Goal: Task Accomplishment & Management: Use online tool/utility

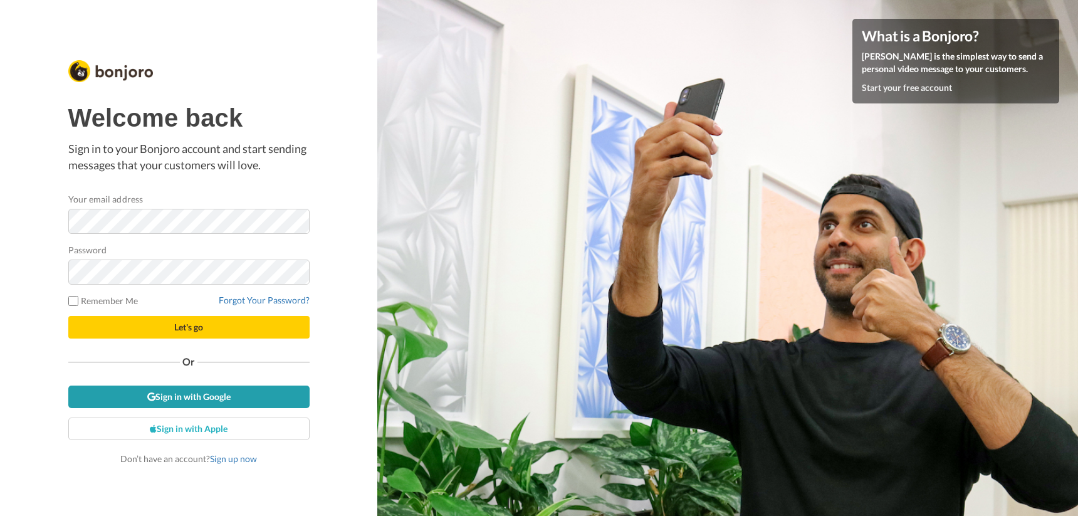
click at [182, 387] on link "Sign in with Google" at bounding box center [188, 397] width 241 height 23
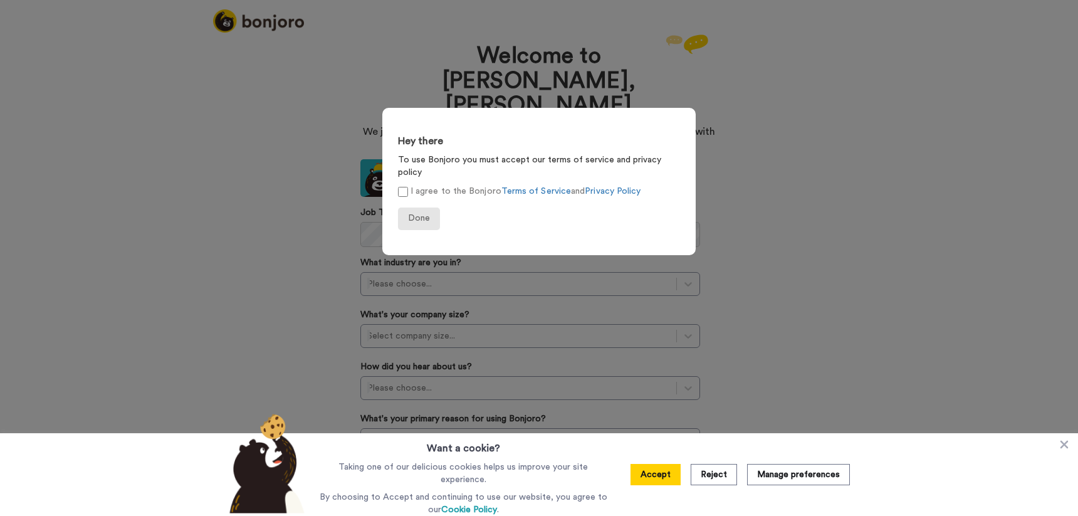
click at [418, 214] on span "Done" at bounding box center [419, 218] width 22 height 9
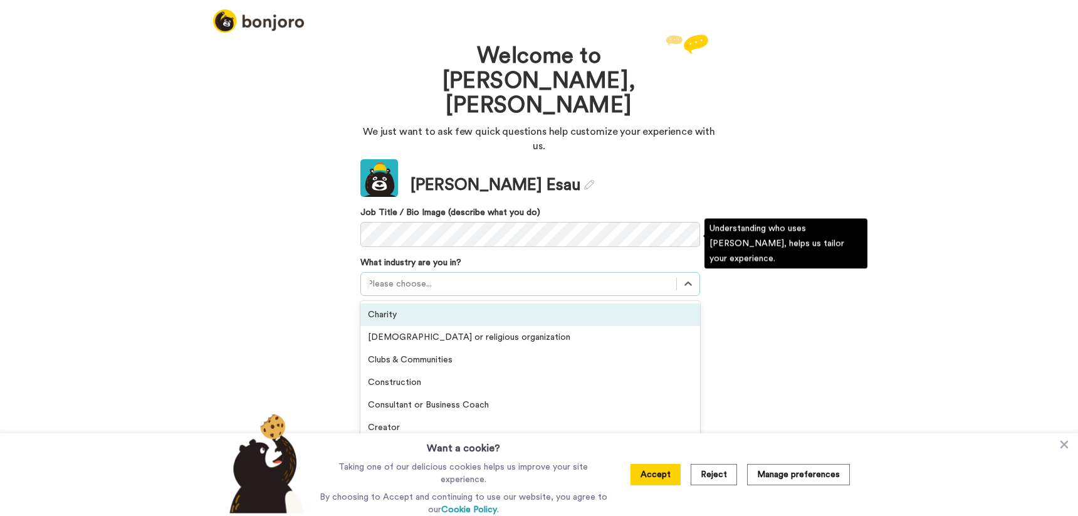
click at [418, 278] on div "Please choose..." at bounding box center [518, 284] width 303 height 13
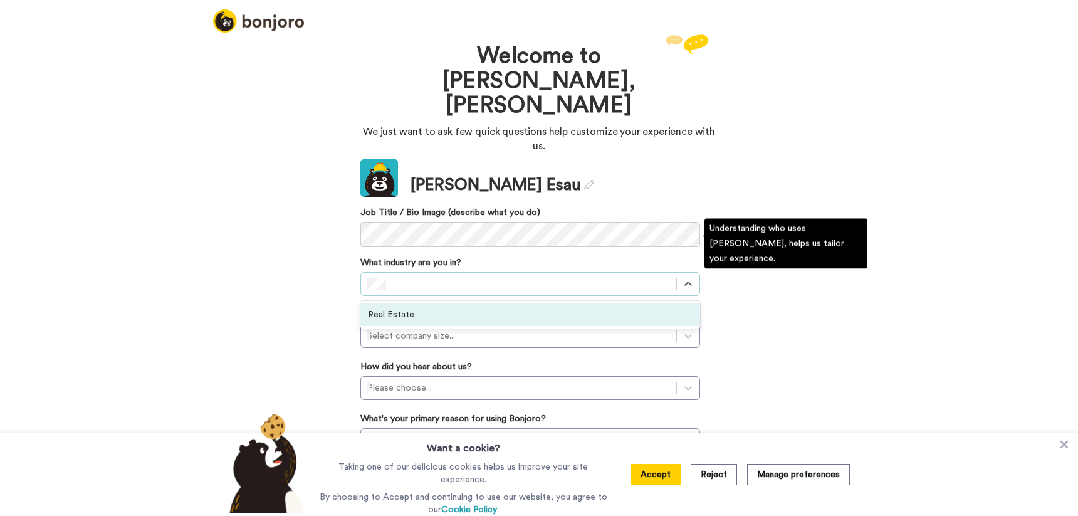
click at [412, 303] on div "Real Estate" at bounding box center [530, 314] width 340 height 23
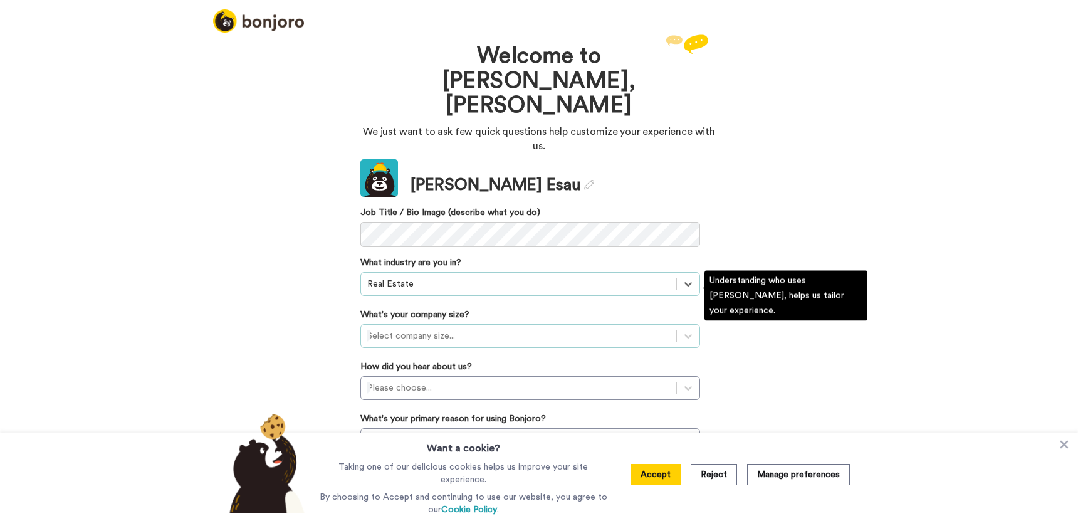
click at [404, 330] on div "Select company size..." at bounding box center [518, 336] width 303 height 13
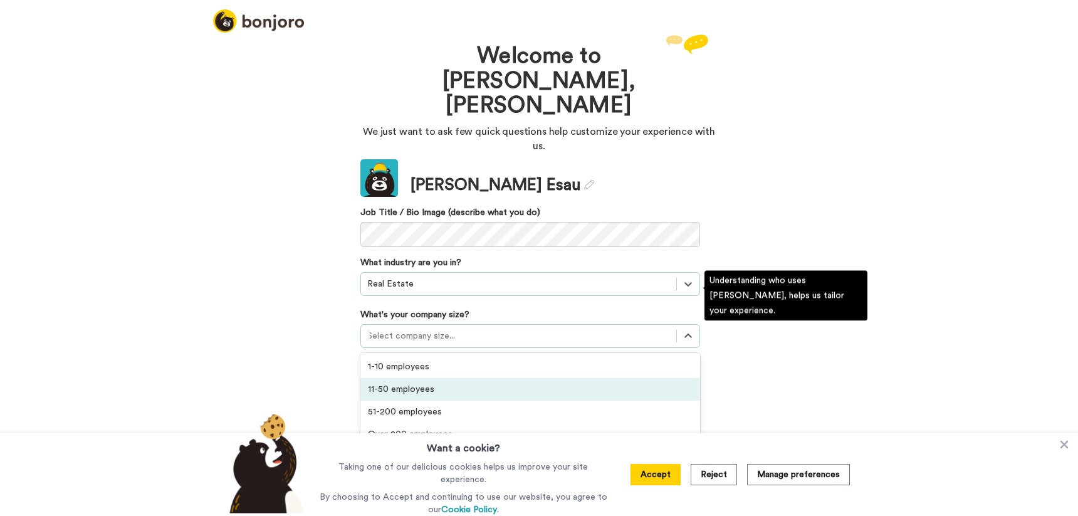
click at [391, 378] on div "11-50 employees" at bounding box center [530, 389] width 340 height 23
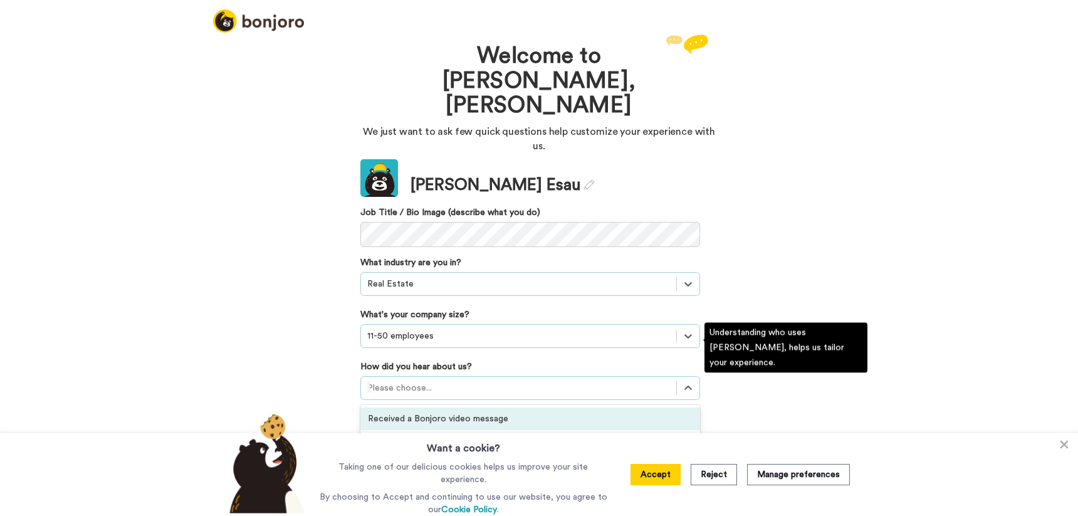
click at [402, 380] on div at bounding box center [518, 387] width 303 height 15
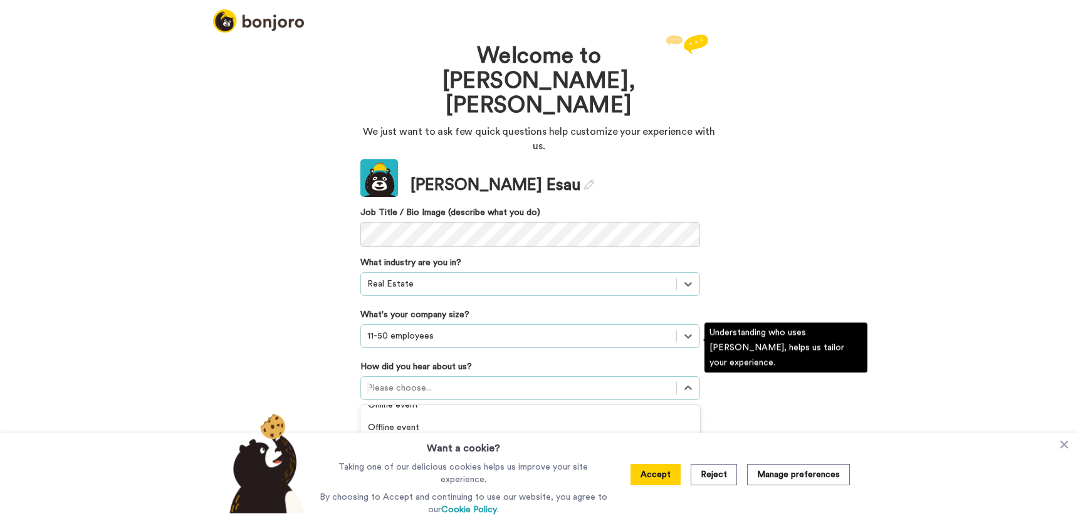
scroll to position [342, 0]
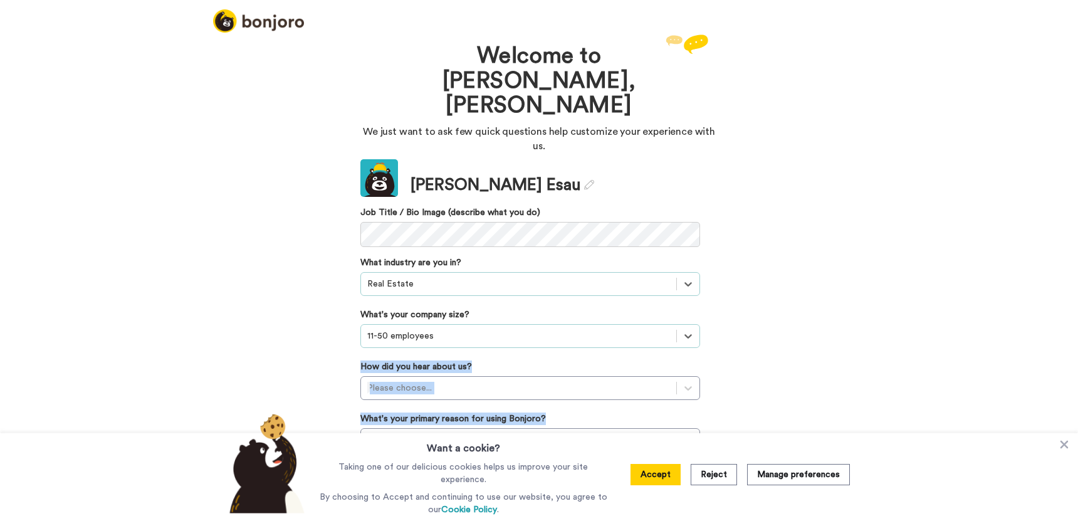
drag, startPoint x: 883, startPoint y: 404, endPoint x: 737, endPoint y: 368, distance: 150.4
click at [889, 312] on div "Welcome to Bonjoro, Melissa We just want to ask few quick questions help custom…" at bounding box center [539, 273] width 1078 height 485
click at [644, 368] on div "Update Melissa Esau Job Title / Bio Image (describe what you do) What industry …" at bounding box center [530, 340] width 340 height 363
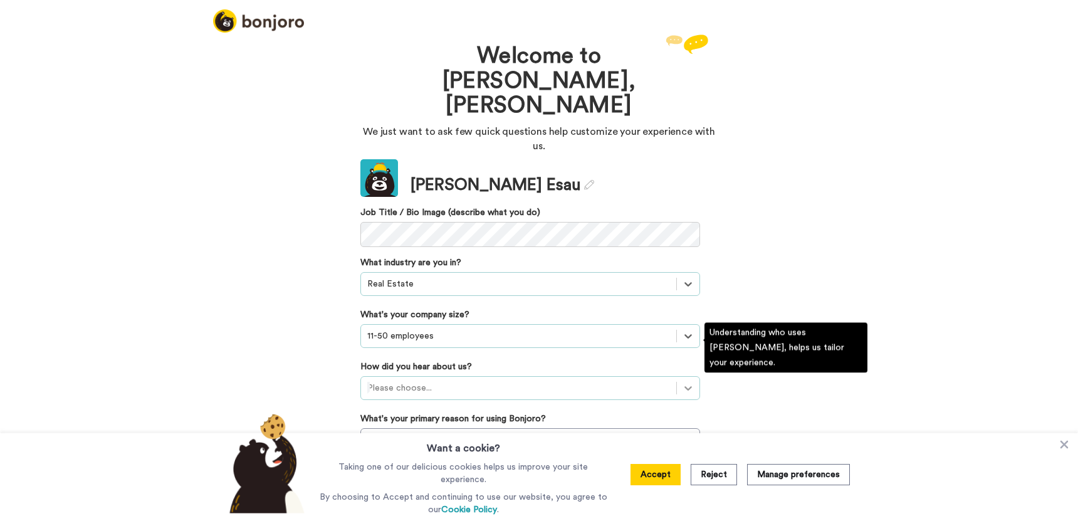
scroll to position [0, 0]
click at [695, 377] on div at bounding box center [688, 388] width 23 height 23
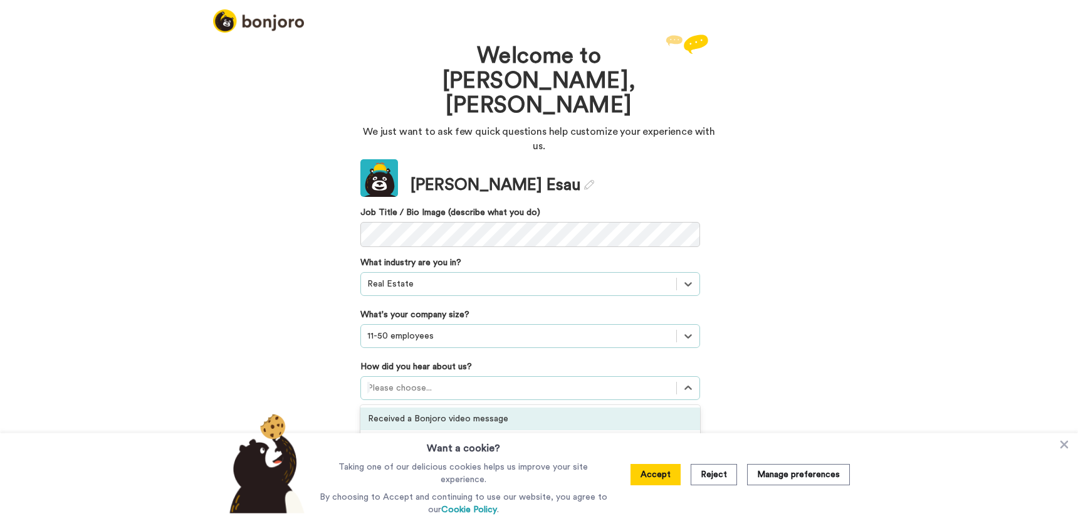
drag, startPoint x: 1064, startPoint y: 444, endPoint x: 1046, endPoint y: 445, distance: 17.6
click at [1064, 444] on icon at bounding box center [1065, 445] width 8 height 8
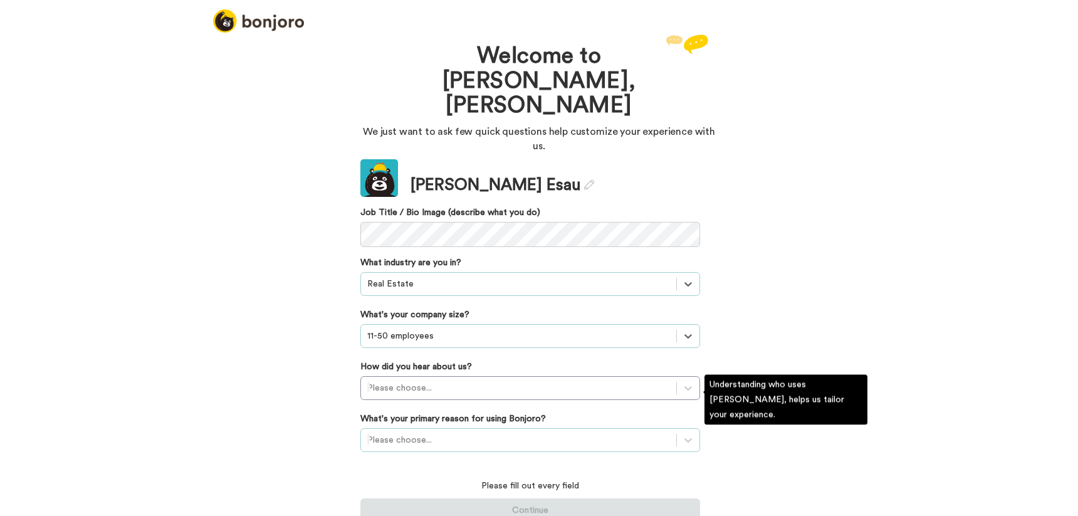
scroll to position [41, 0]
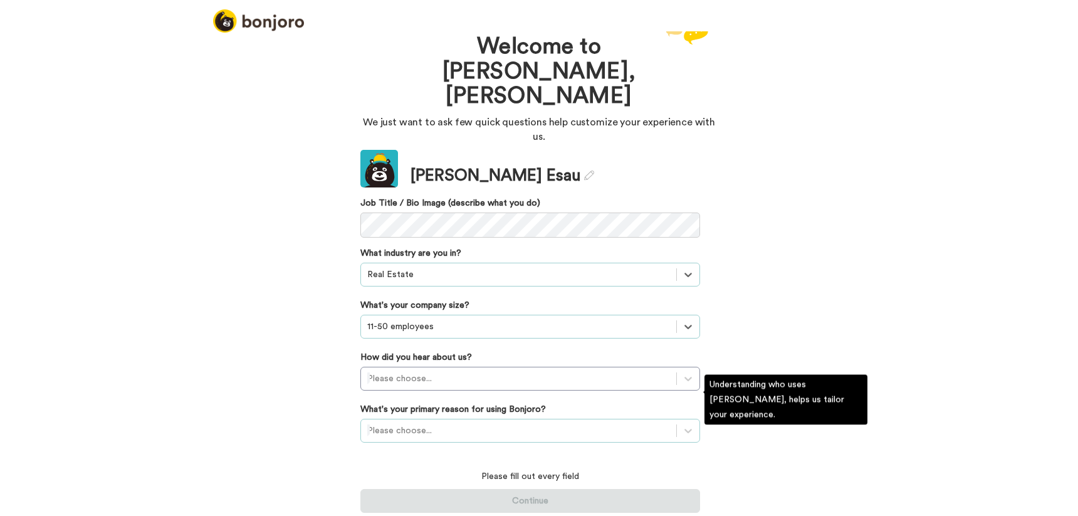
click at [449, 419] on div "Please choose..." at bounding box center [530, 431] width 340 height 24
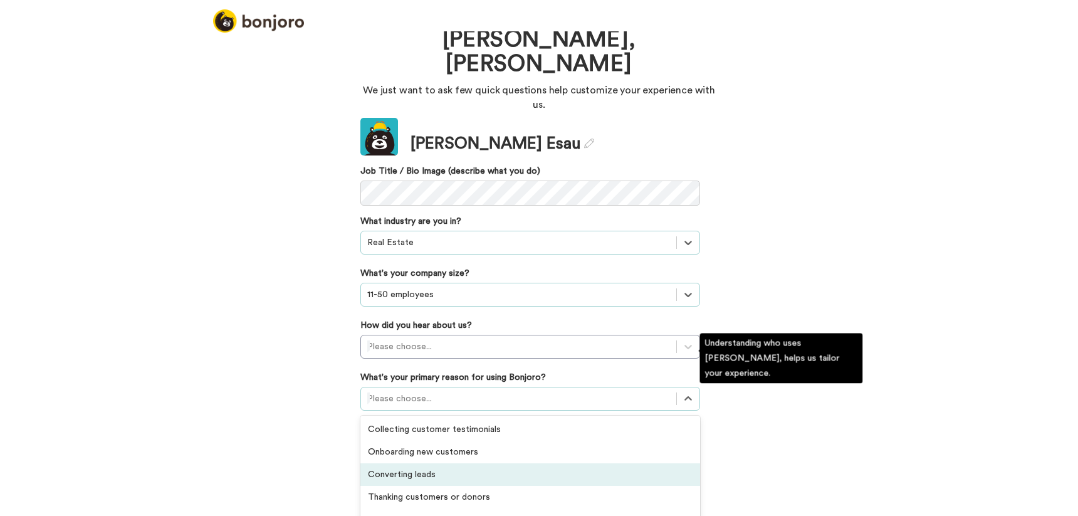
click at [430, 463] on div "Converting leads" at bounding box center [530, 474] width 340 height 23
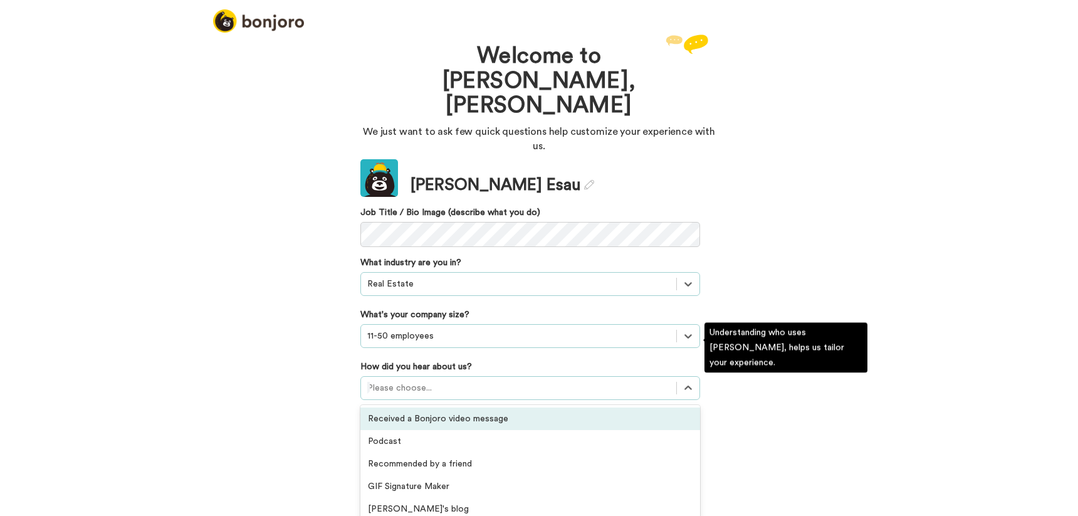
scroll to position [0, 0]
click at [457, 380] on div at bounding box center [518, 387] width 303 height 15
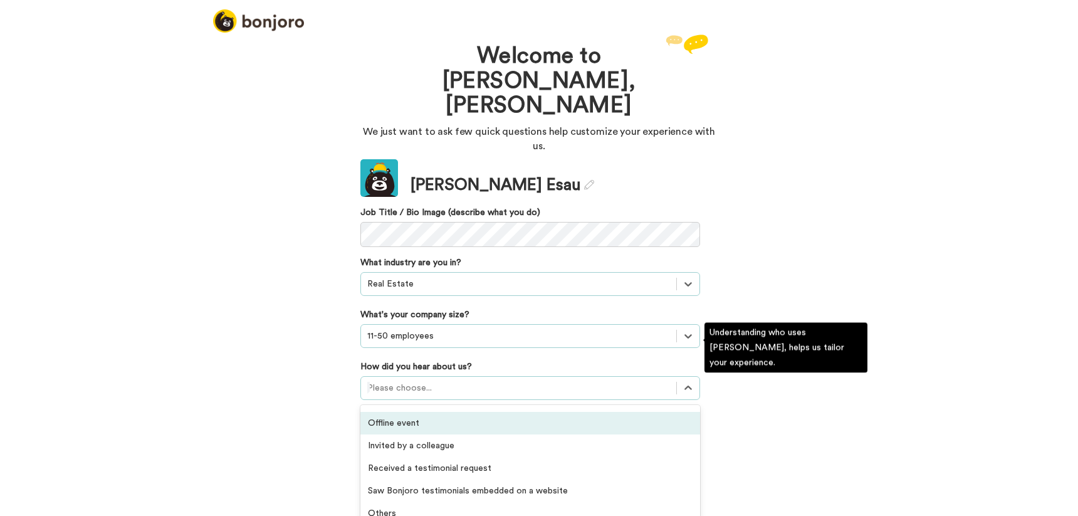
scroll to position [342, 0]
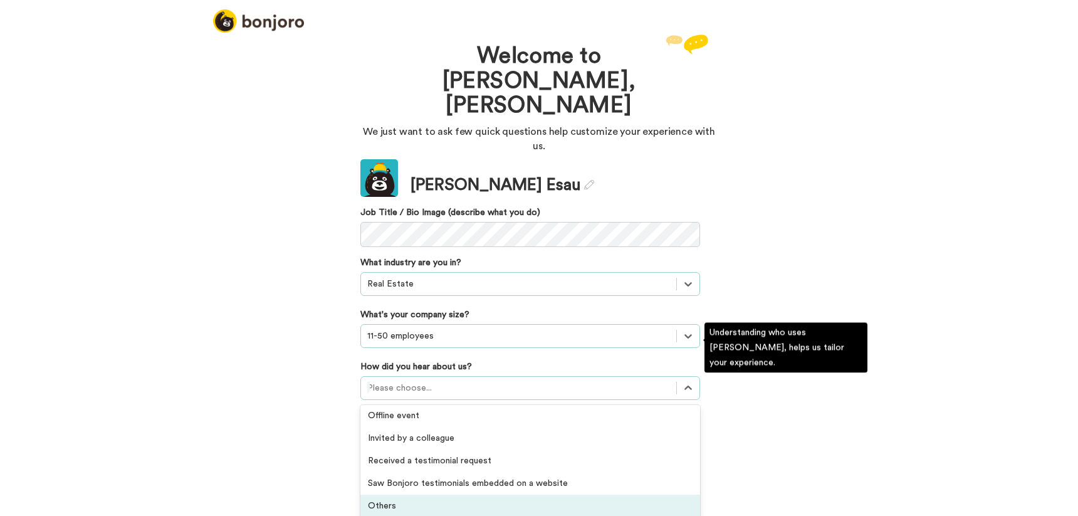
click at [443, 495] on div "Others" at bounding box center [530, 506] width 340 height 23
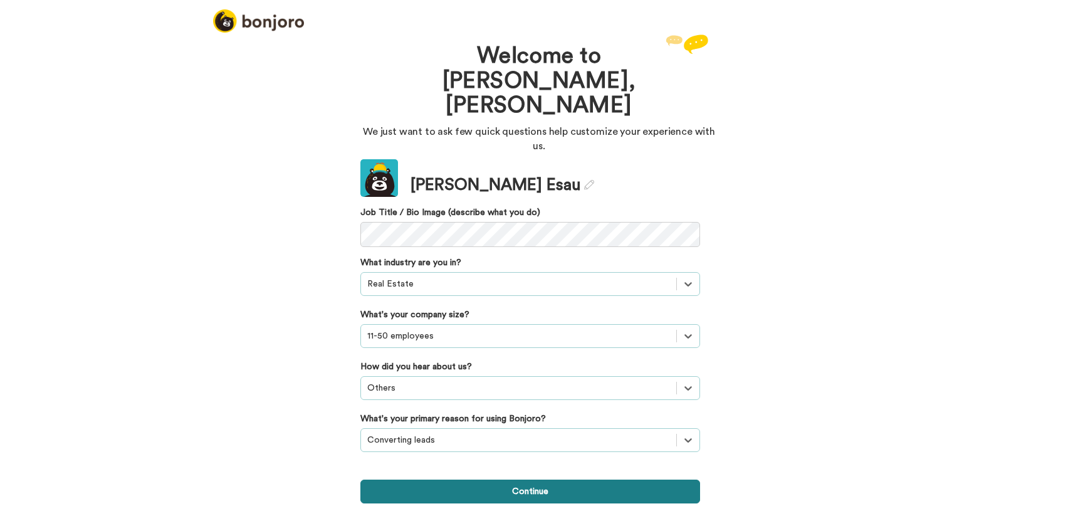
click at [445, 480] on button "Continue" at bounding box center [530, 492] width 340 height 24
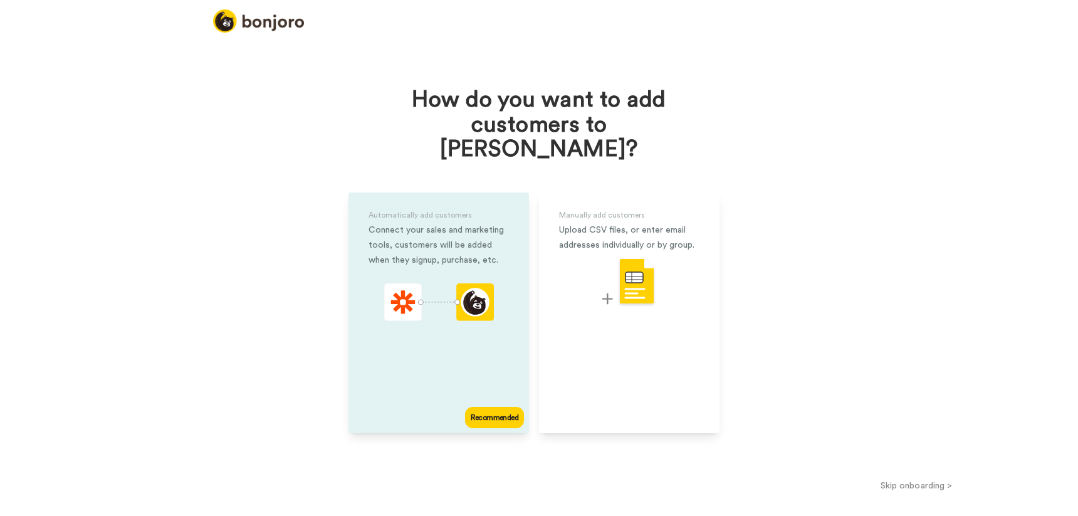
click at [476, 363] on div "Automatically add customers Connect your sales and marketing tools, customers w…" at bounding box center [439, 312] width 181 height 241
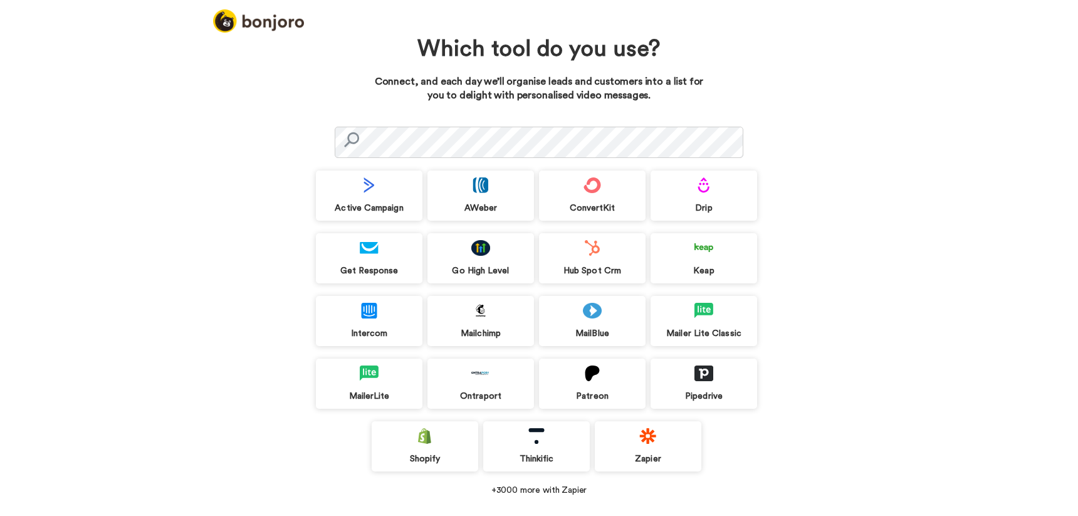
scroll to position [17, 0]
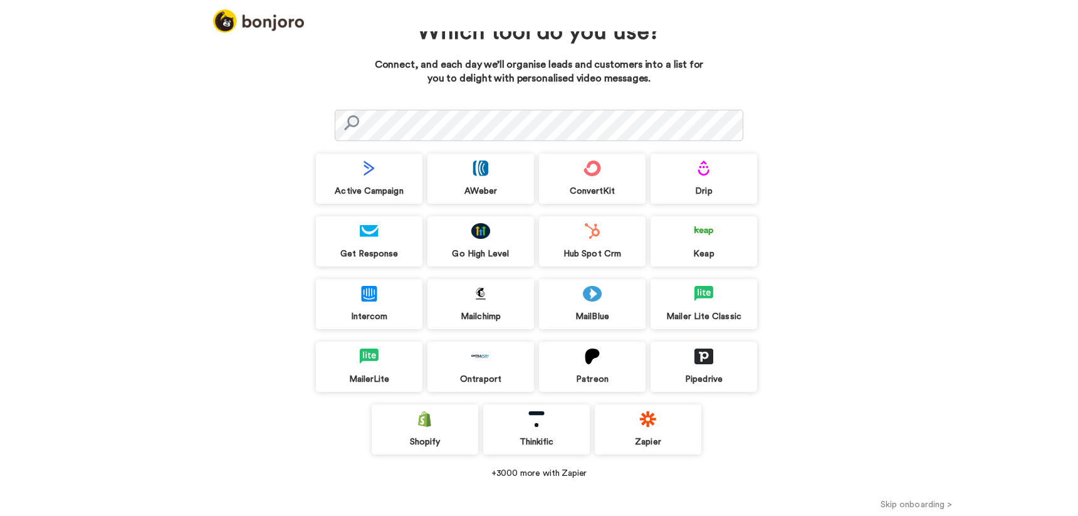
click at [661, 434] on div "Zapier" at bounding box center [648, 429] width 107 height 50
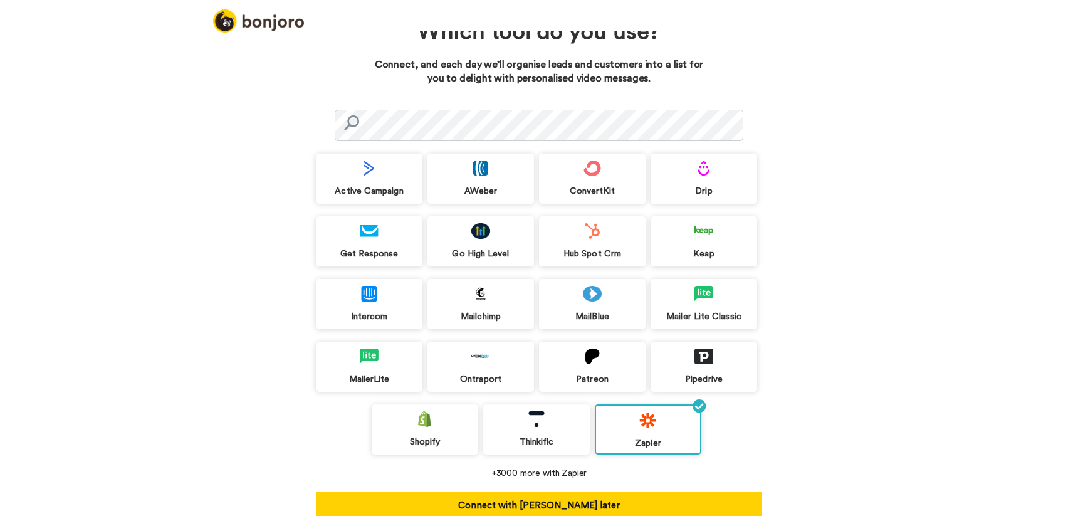
scroll to position [42, 0]
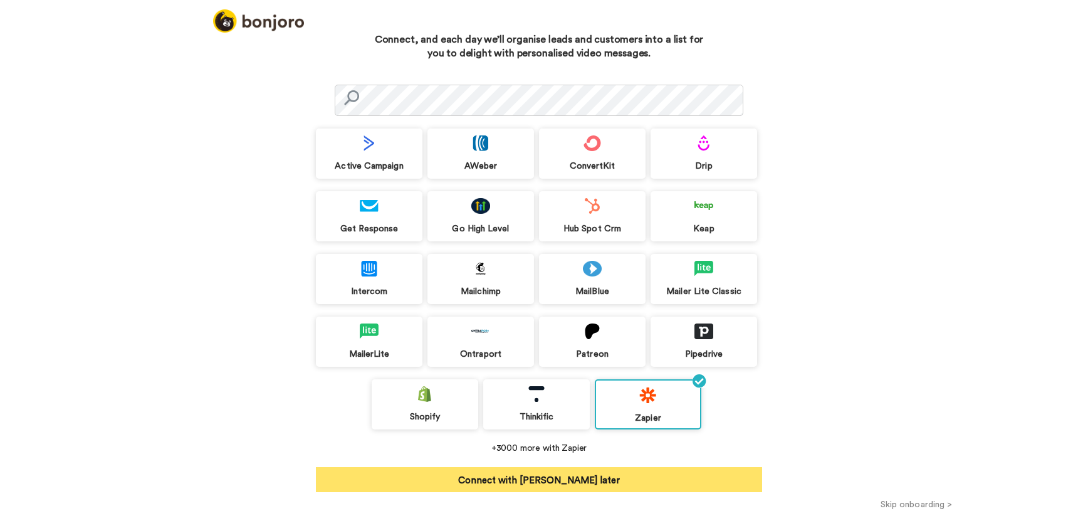
click at [595, 471] on button "Connect with Zapier later" at bounding box center [539, 479] width 446 height 25
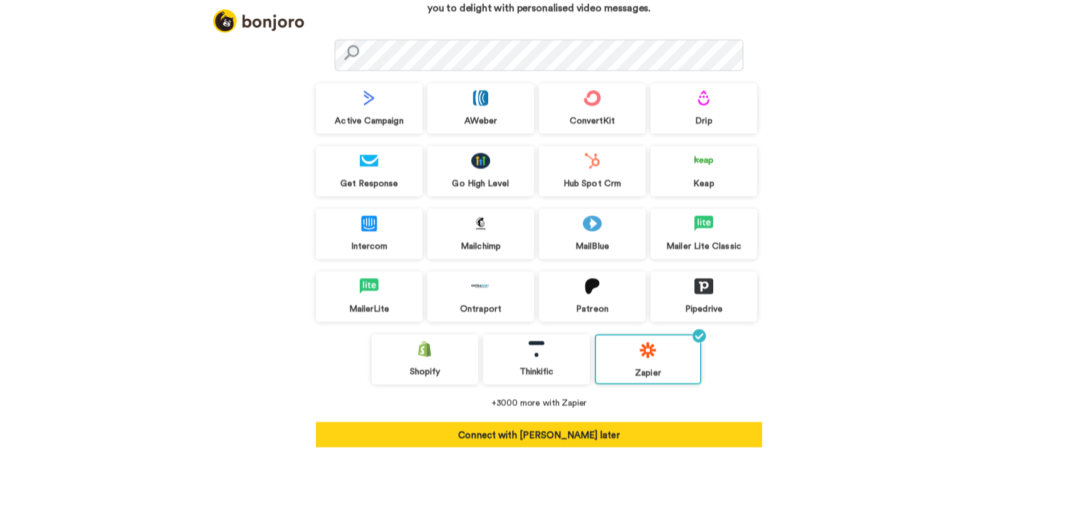
scroll to position [23, 0]
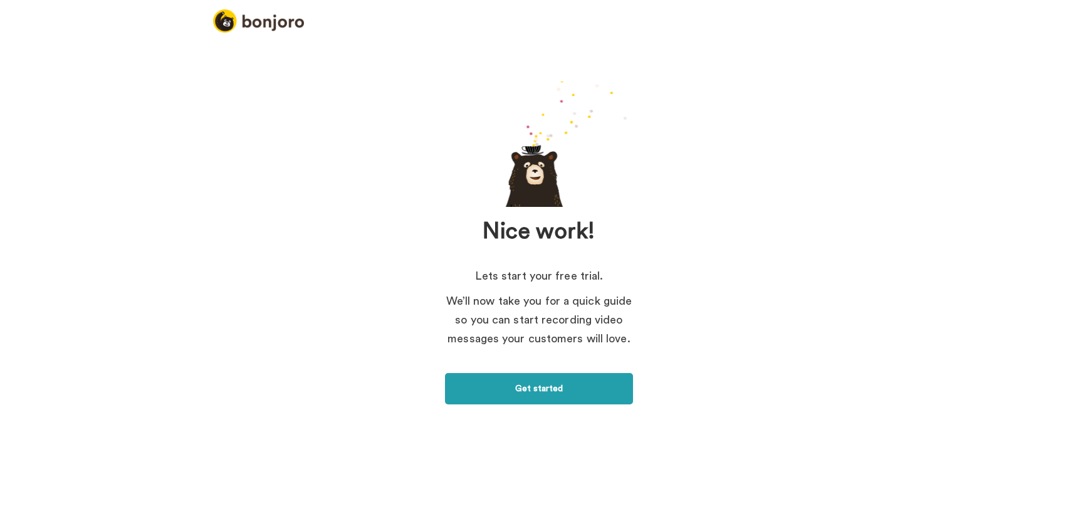
click at [547, 380] on link "Get started" at bounding box center [539, 388] width 188 height 31
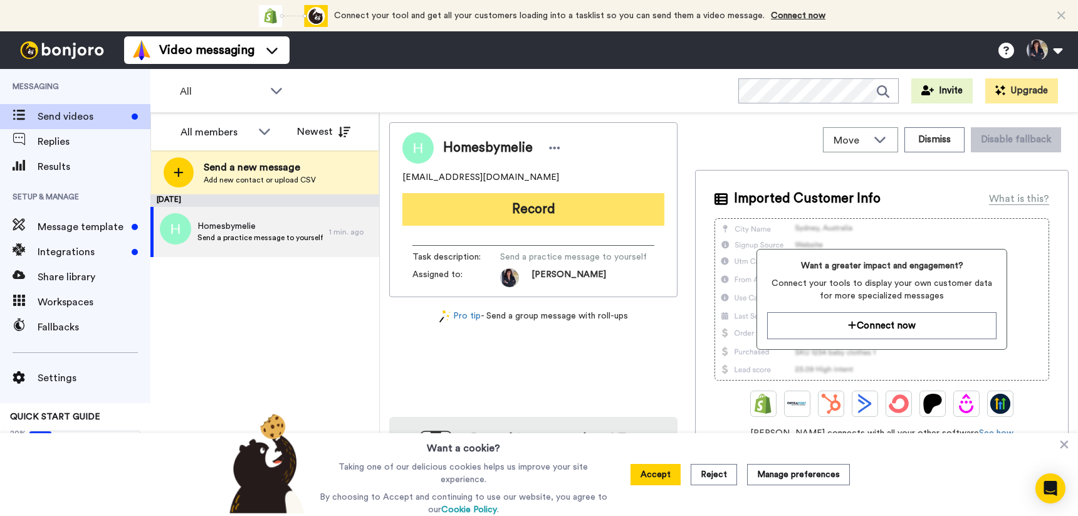
click at [566, 210] on button "Record" at bounding box center [533, 209] width 262 height 33
click at [559, 221] on button "Record" at bounding box center [533, 209] width 262 height 33
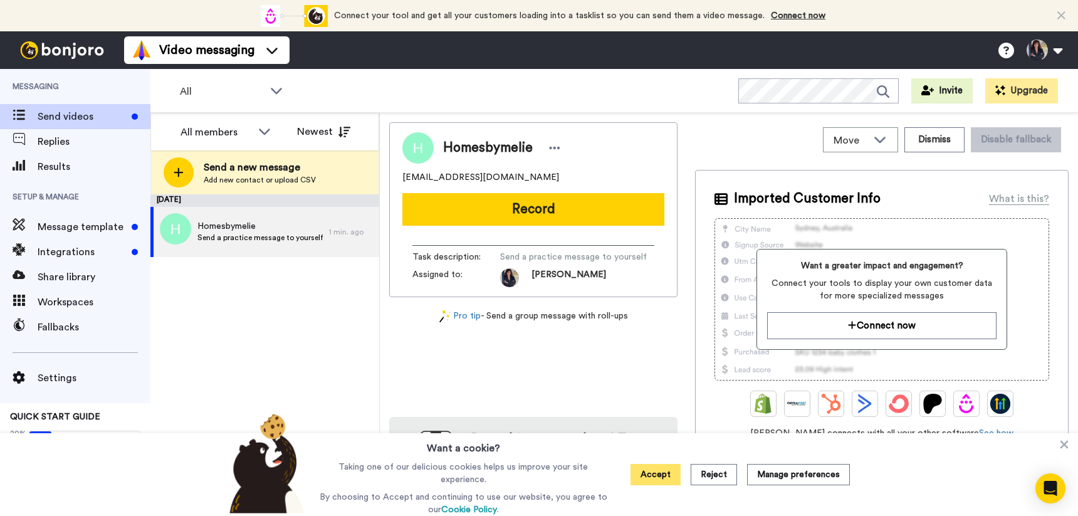
drag, startPoint x: 658, startPoint y: 486, endPoint x: 645, endPoint y: 474, distance: 17.8
click at [658, 485] on div "Accept Reject Manage preferences" at bounding box center [740, 474] width 239 height 83
click at [645, 474] on button "Accept" at bounding box center [656, 474] width 50 height 21
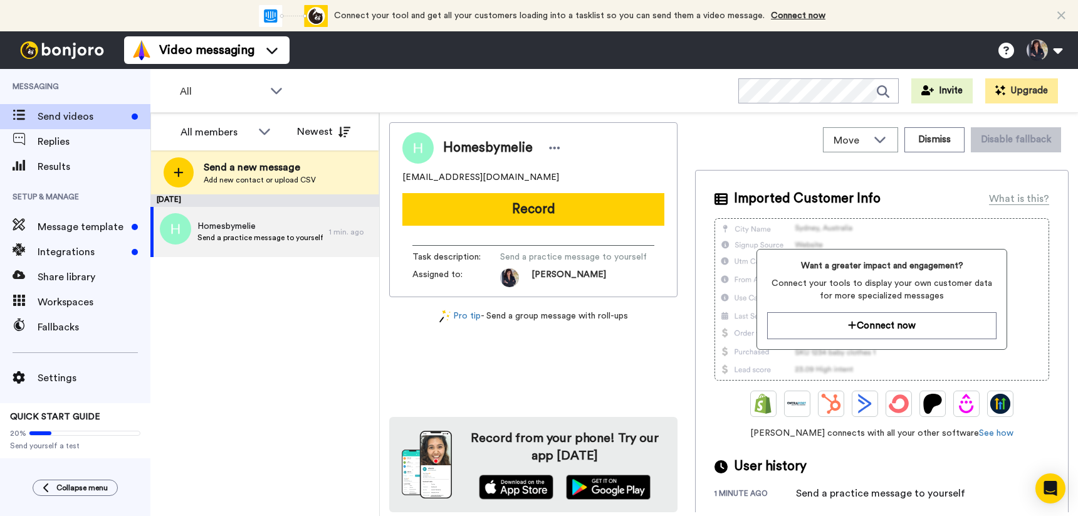
scroll to position [8, 0]
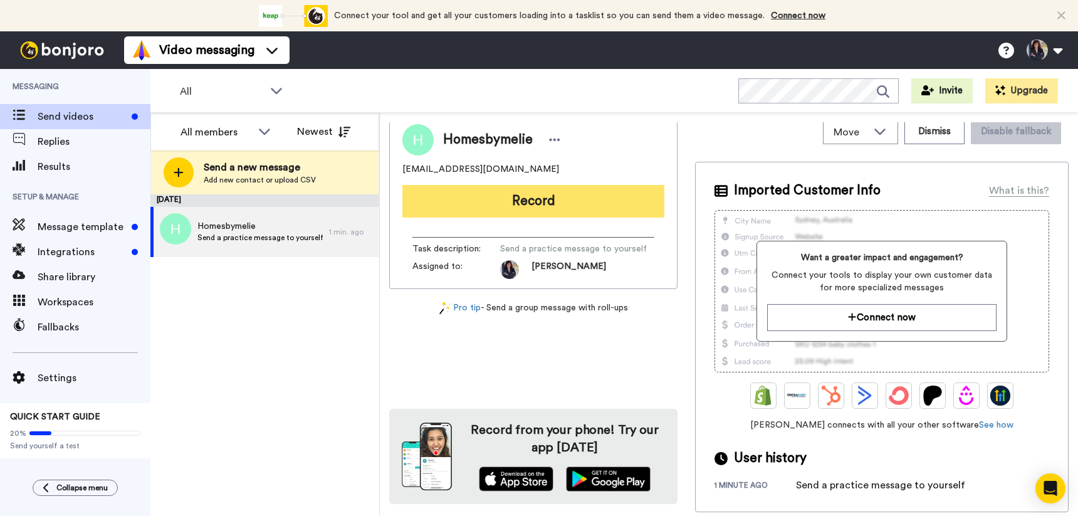
click at [545, 201] on button "Record" at bounding box center [533, 201] width 262 height 33
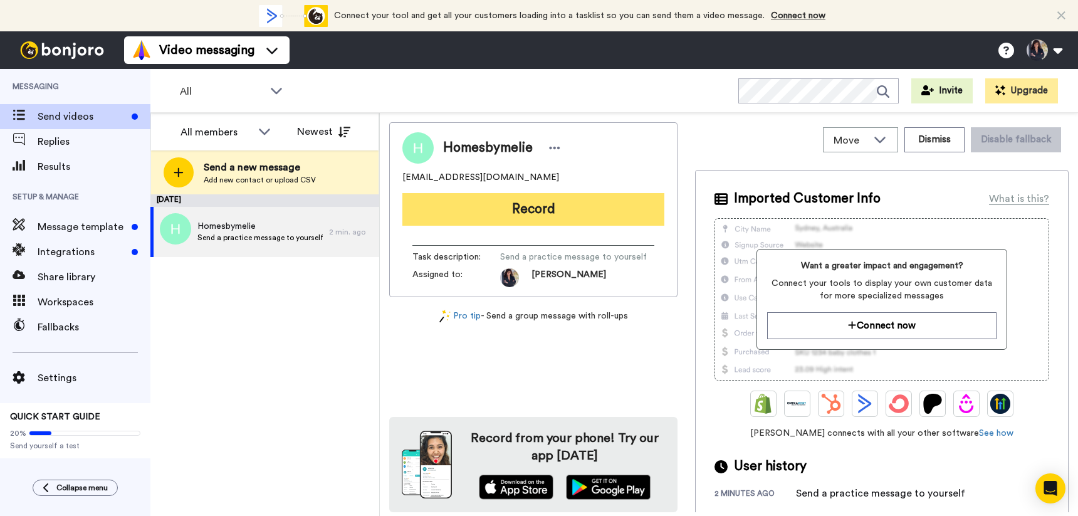
click at [462, 208] on button "Record" at bounding box center [533, 209] width 262 height 33
click at [552, 209] on button "Record" at bounding box center [533, 209] width 262 height 33
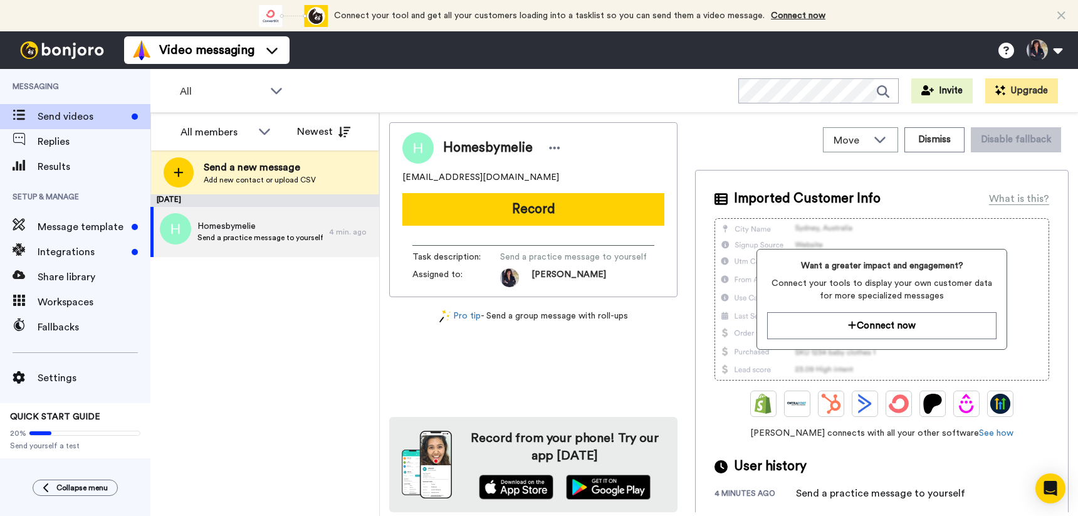
click at [791, 16] on link "Connect now" at bounding box center [798, 15] width 55 height 9
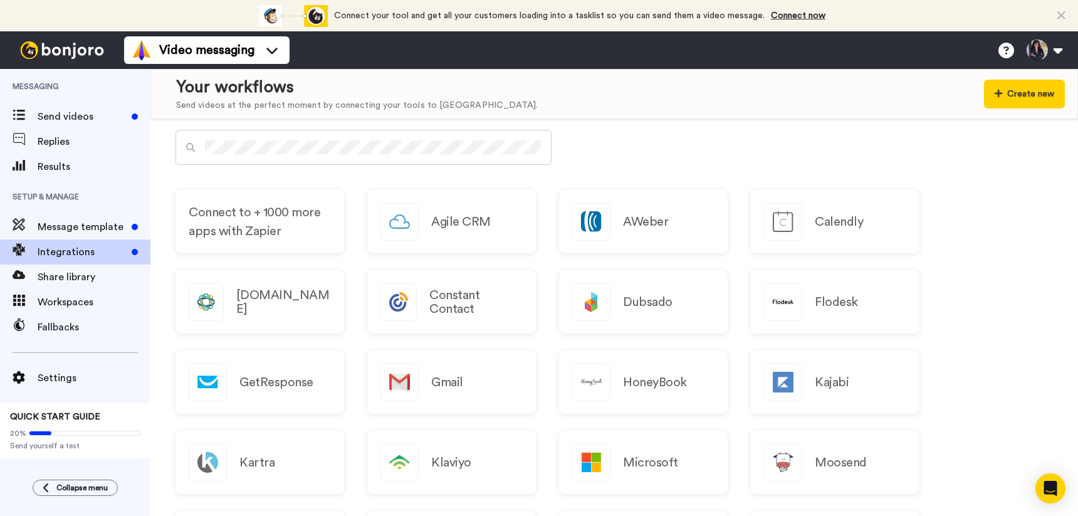
scroll to position [397, 0]
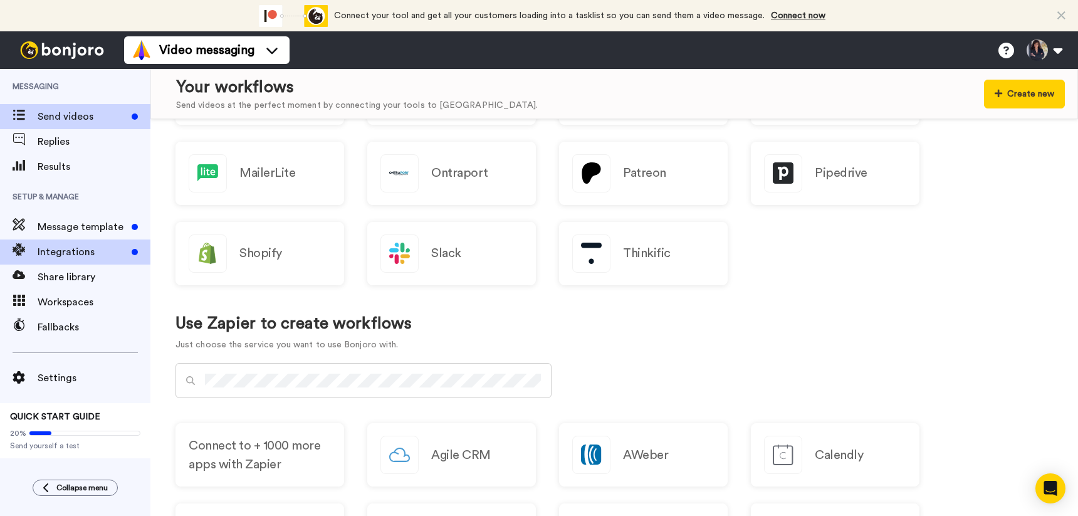
click at [55, 113] on span "Send videos" at bounding box center [82, 116] width 89 height 15
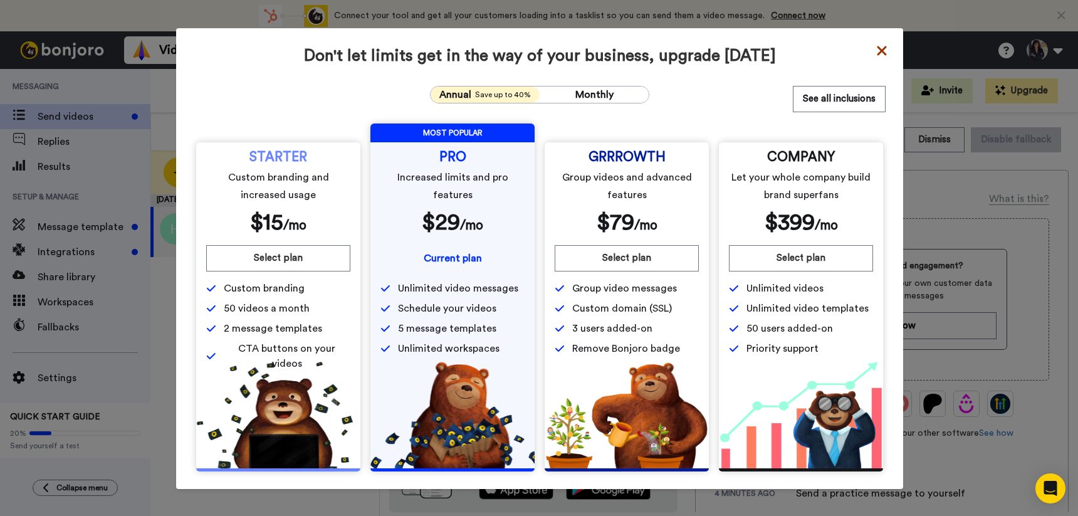
click at [878, 48] on icon at bounding box center [882, 50] width 13 height 15
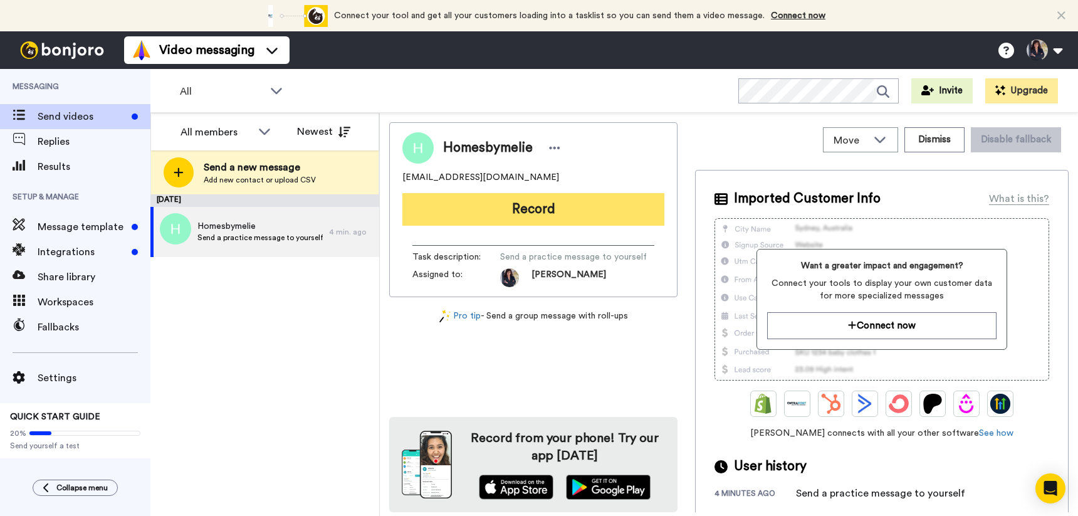
click at [547, 223] on button "Record" at bounding box center [533, 209] width 262 height 33
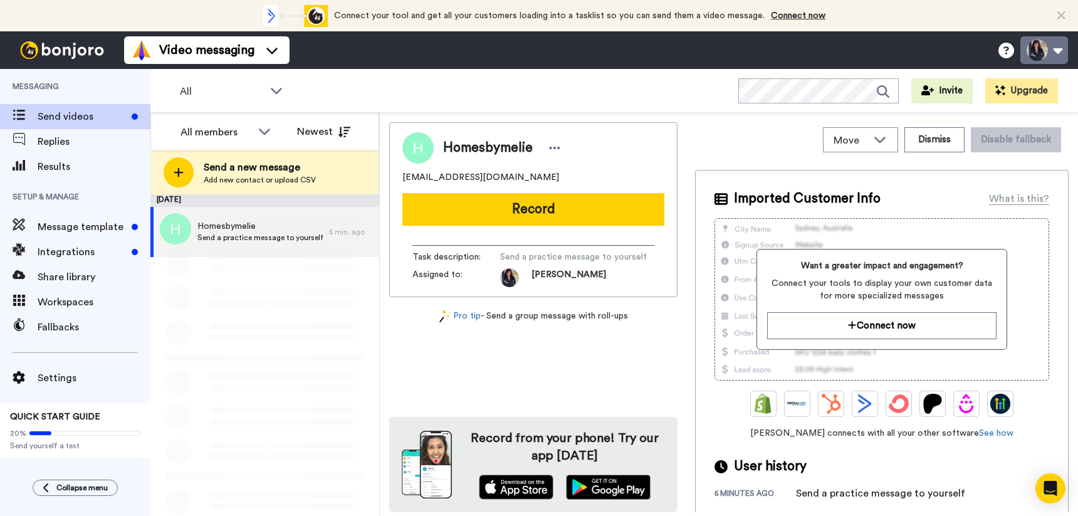
click at [1055, 55] on button at bounding box center [1045, 50] width 48 height 28
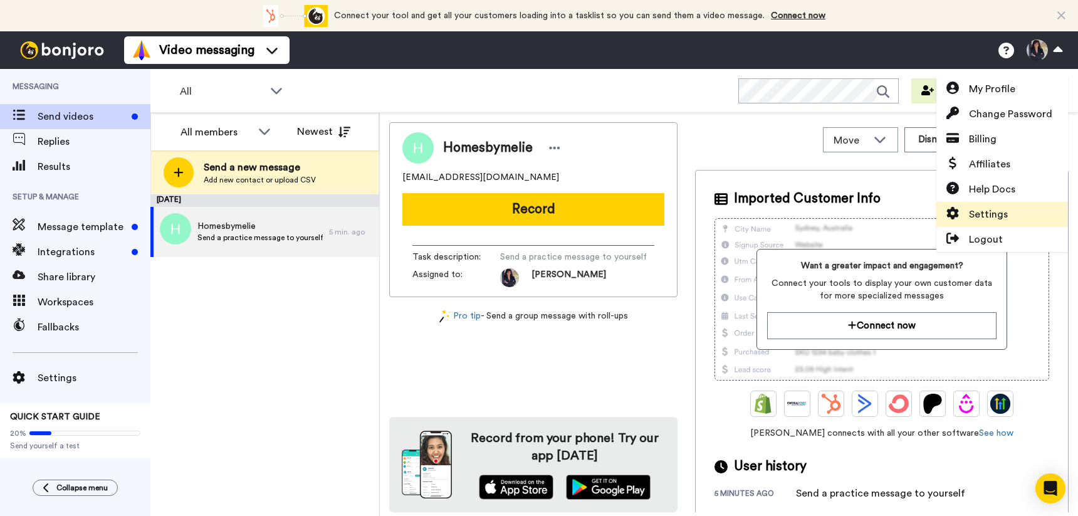
click at [1005, 218] on span "Settings" at bounding box center [988, 214] width 39 height 15
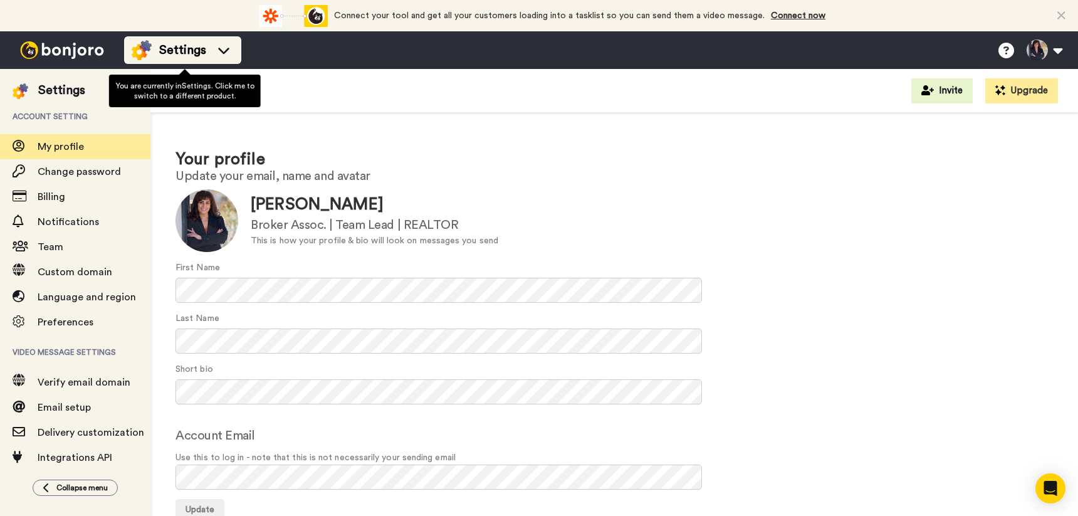
click at [206, 42] on span "Settings" at bounding box center [182, 50] width 47 height 18
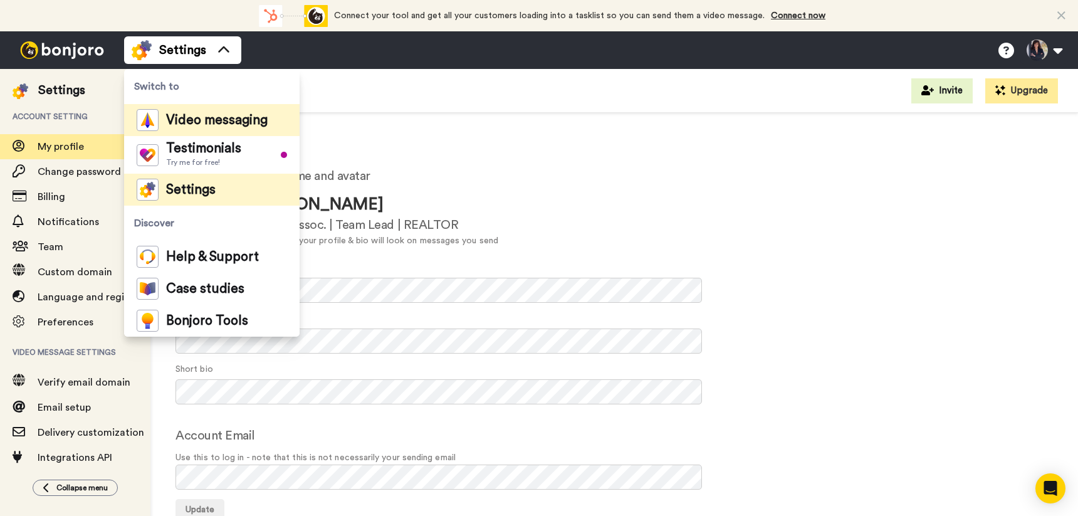
click at [219, 130] on div "Video messaging" at bounding box center [202, 120] width 131 height 22
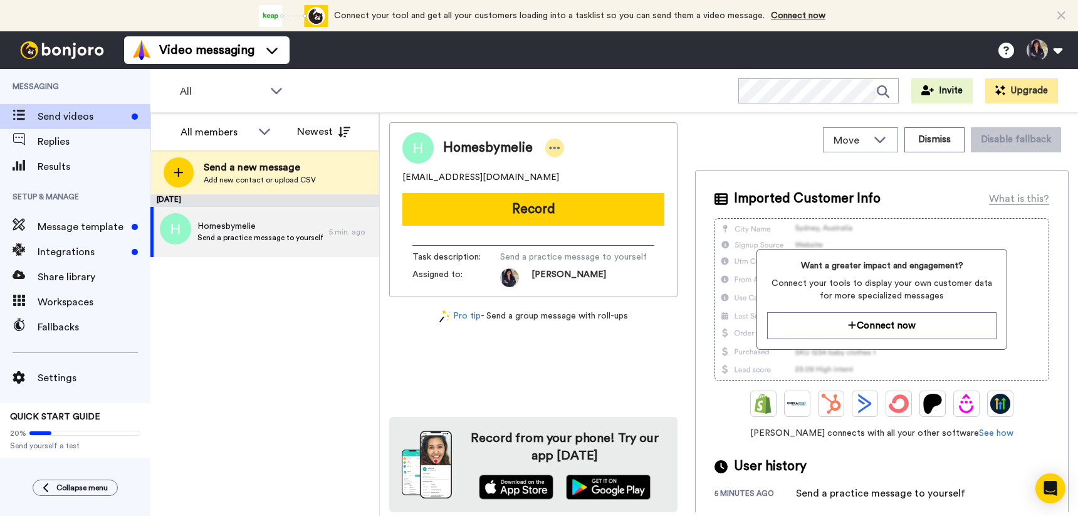
click at [564, 149] on div at bounding box center [554, 148] width 19 height 19
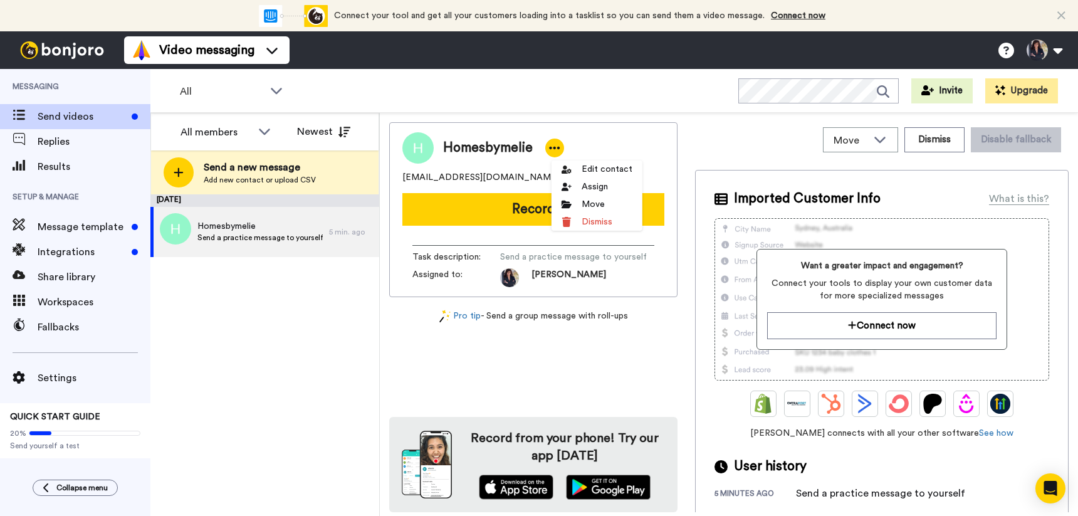
click at [609, 141] on div "Homesbymelie" at bounding box center [533, 147] width 262 height 31
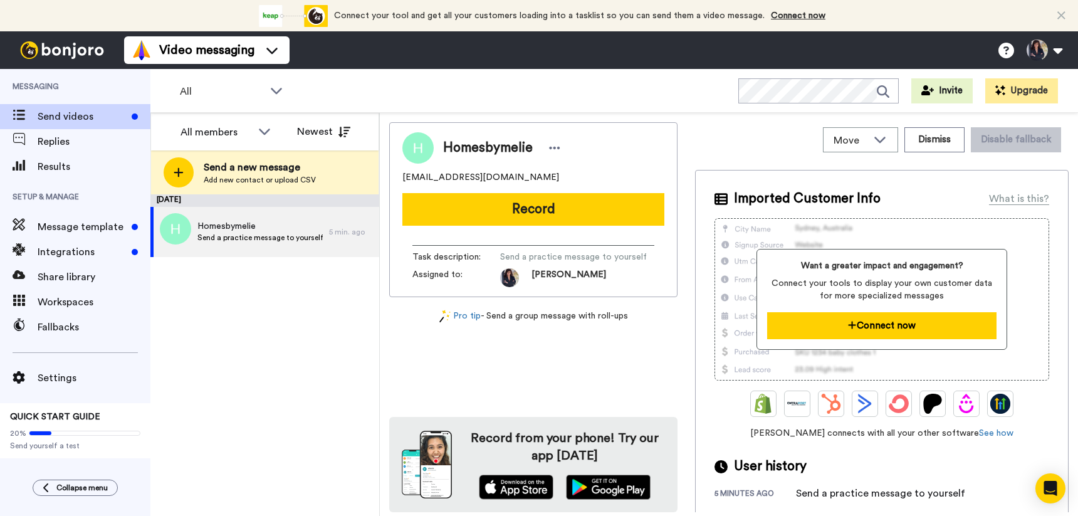
click at [895, 316] on button "Connect now" at bounding box center [881, 325] width 229 height 27
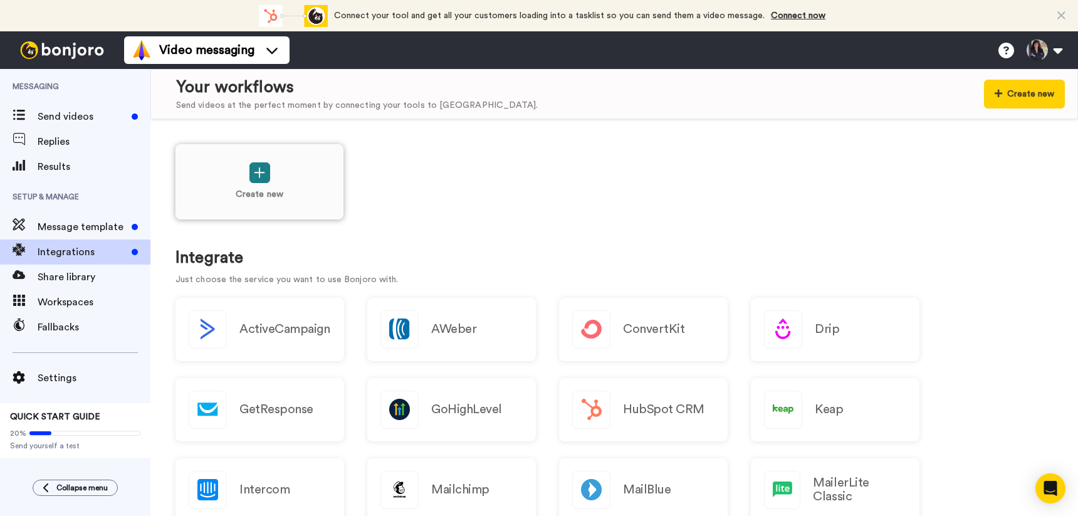
click at [259, 164] on button at bounding box center [259, 172] width 21 height 21
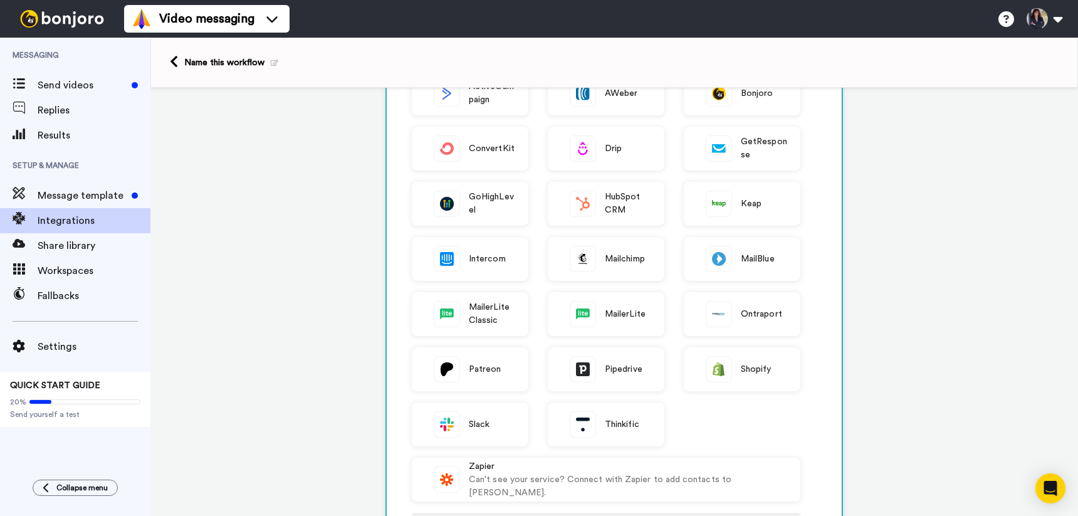
scroll to position [36, 0]
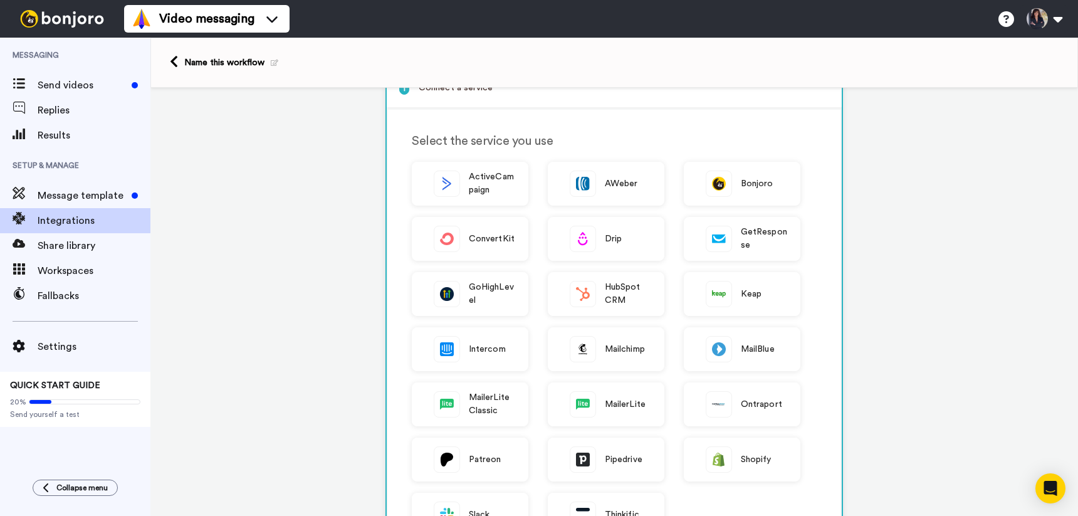
click at [57, 395] on div "20% Send yourself a test" at bounding box center [75, 406] width 130 height 28
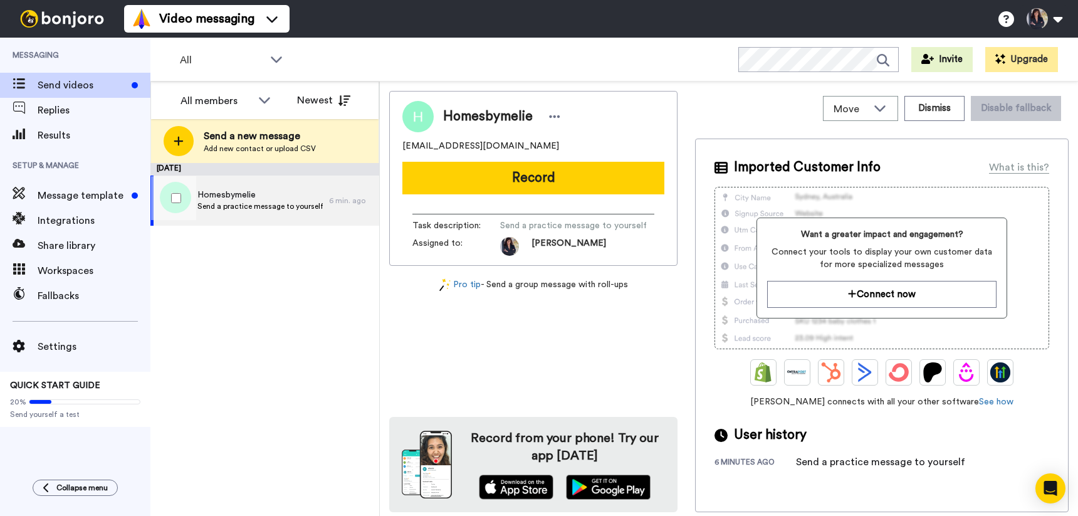
click at [234, 204] on span "Send a practice message to yourself" at bounding box center [259, 206] width 125 height 10
click at [182, 197] on div at bounding box center [173, 198] width 45 height 44
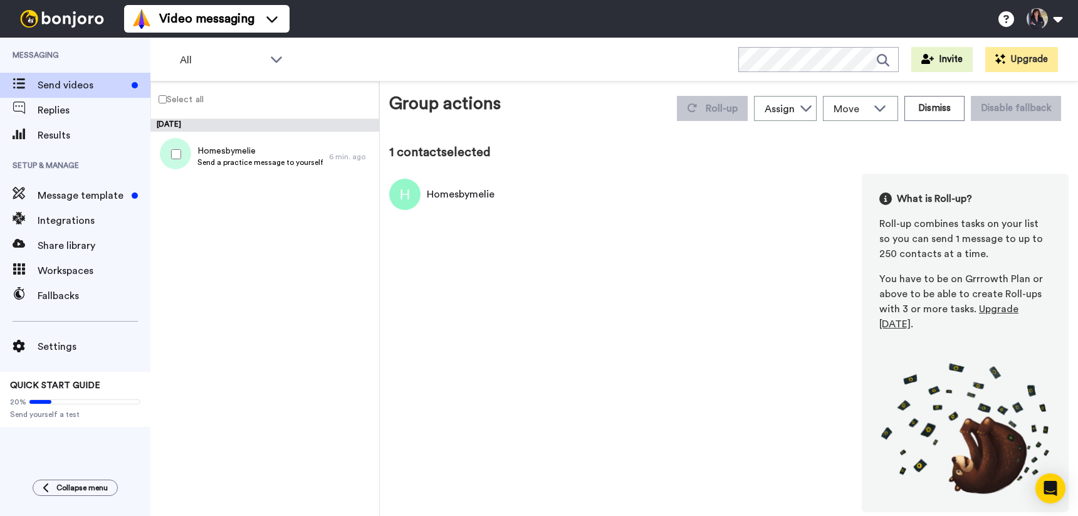
click at [182, 176] on div at bounding box center [173, 154] width 45 height 44
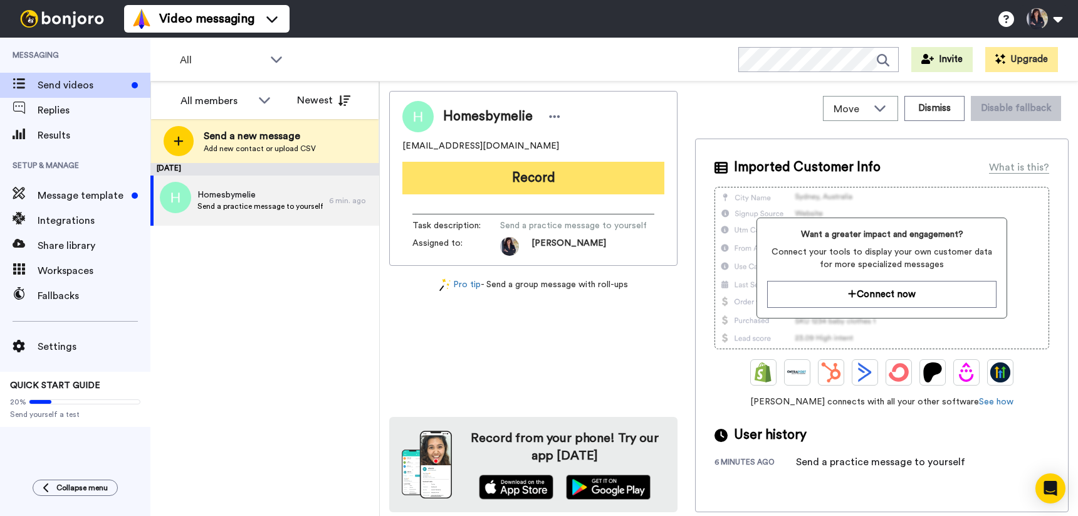
click at [569, 176] on button "Record" at bounding box center [533, 178] width 262 height 33
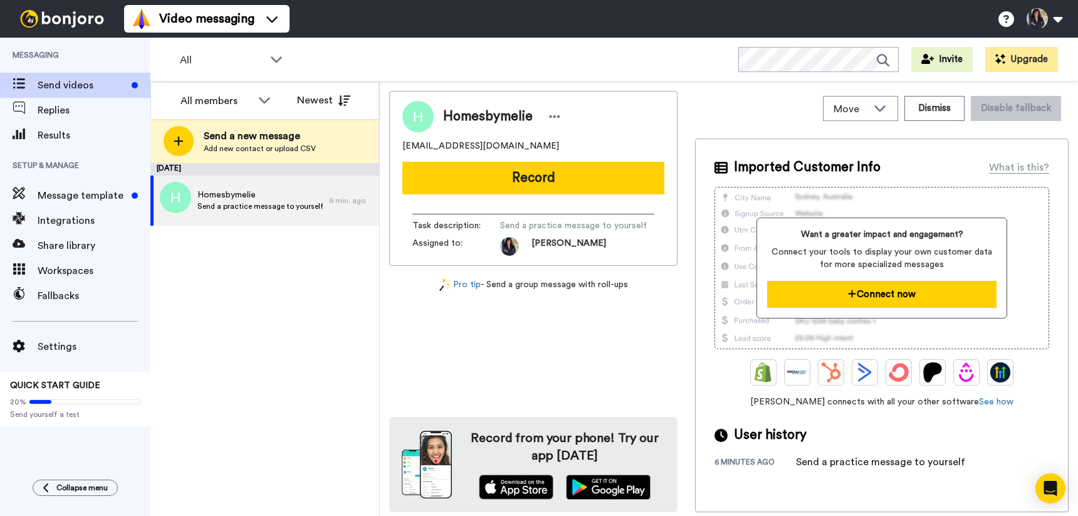
click at [886, 287] on button "Connect now" at bounding box center [881, 294] width 229 height 27
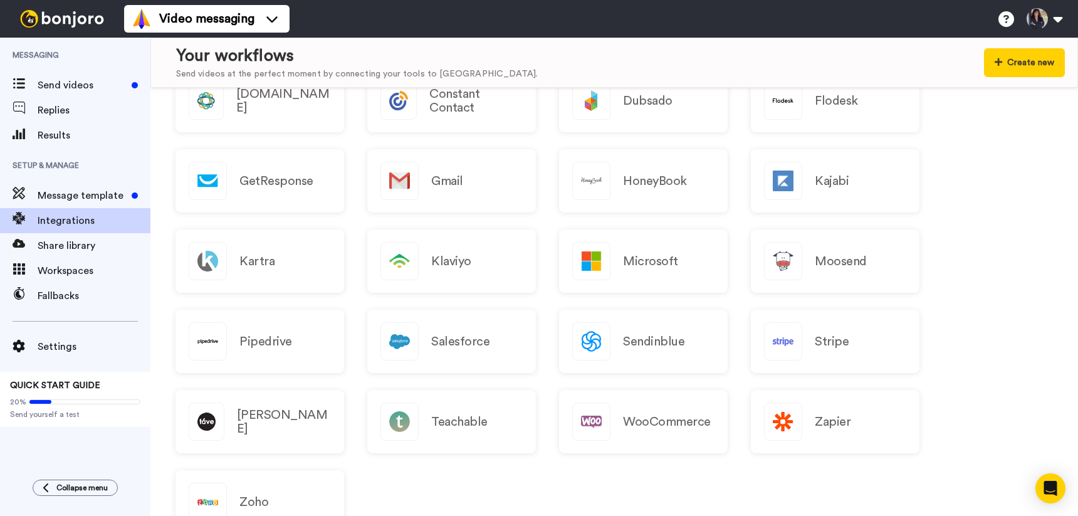
scroll to position [842, 0]
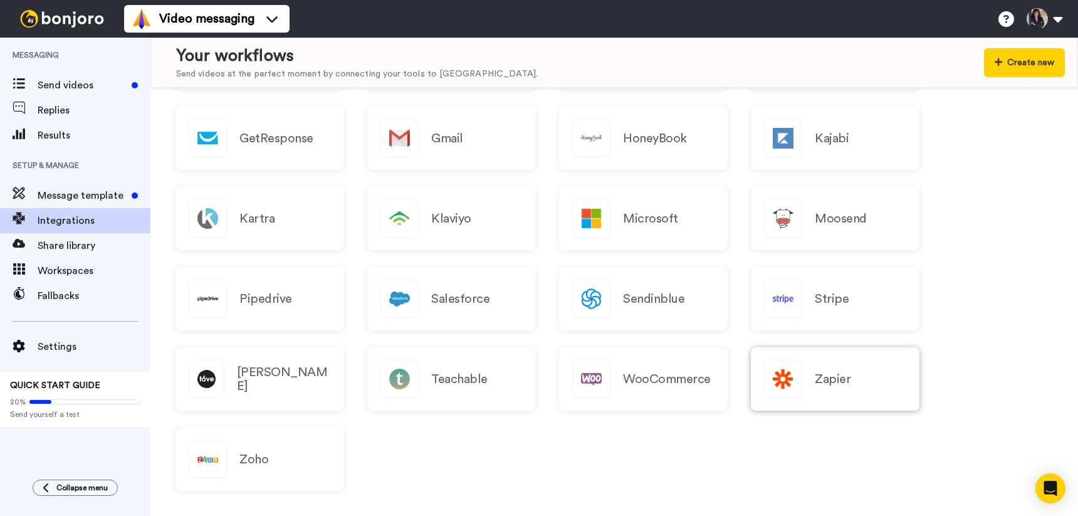
click at [864, 396] on div "Zapier" at bounding box center [835, 378] width 169 height 63
